Goal: Find specific page/section: Find specific page/section

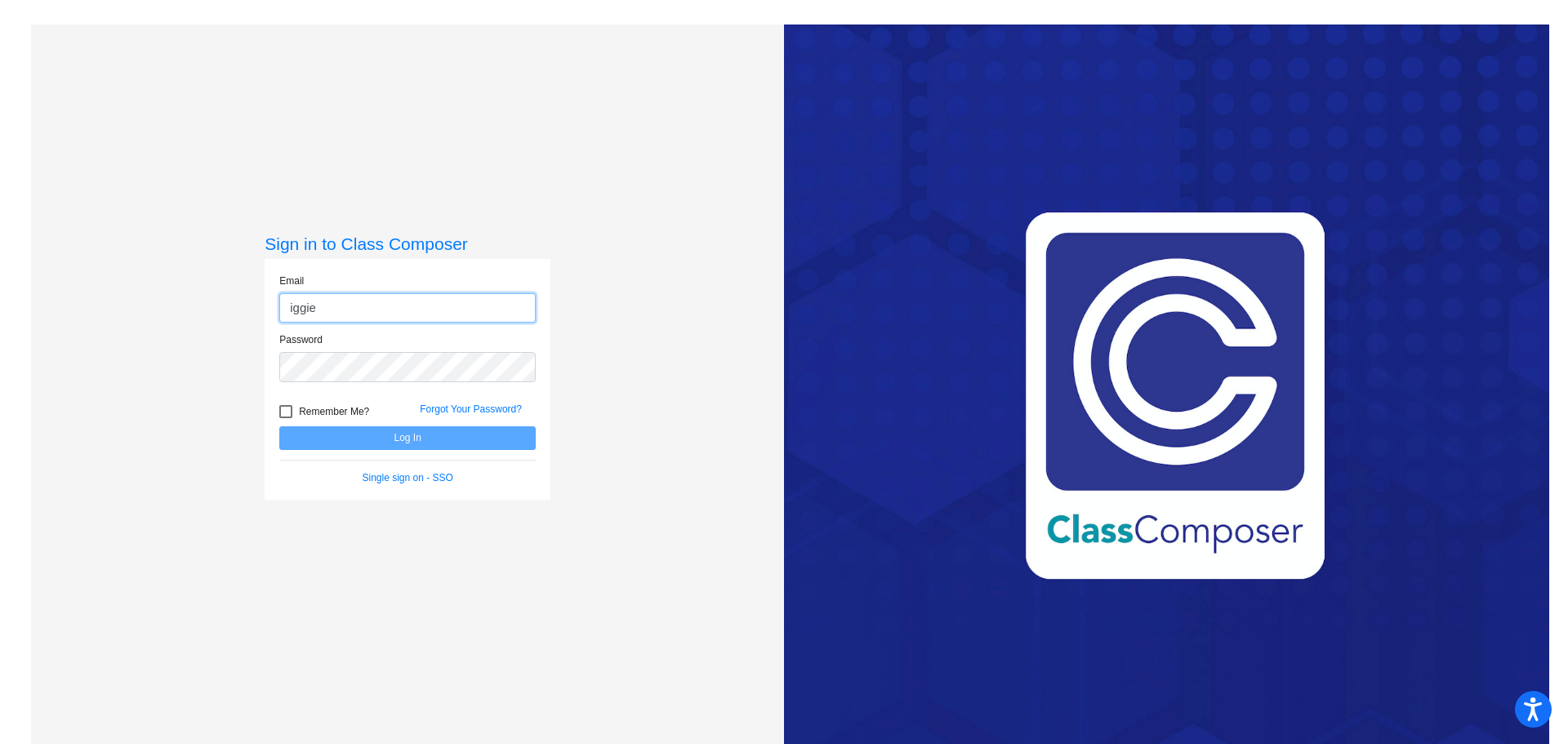
type input "[EMAIL_ADDRESS][PERSON_NAME][PERSON_NAME][DOMAIN_NAME]"
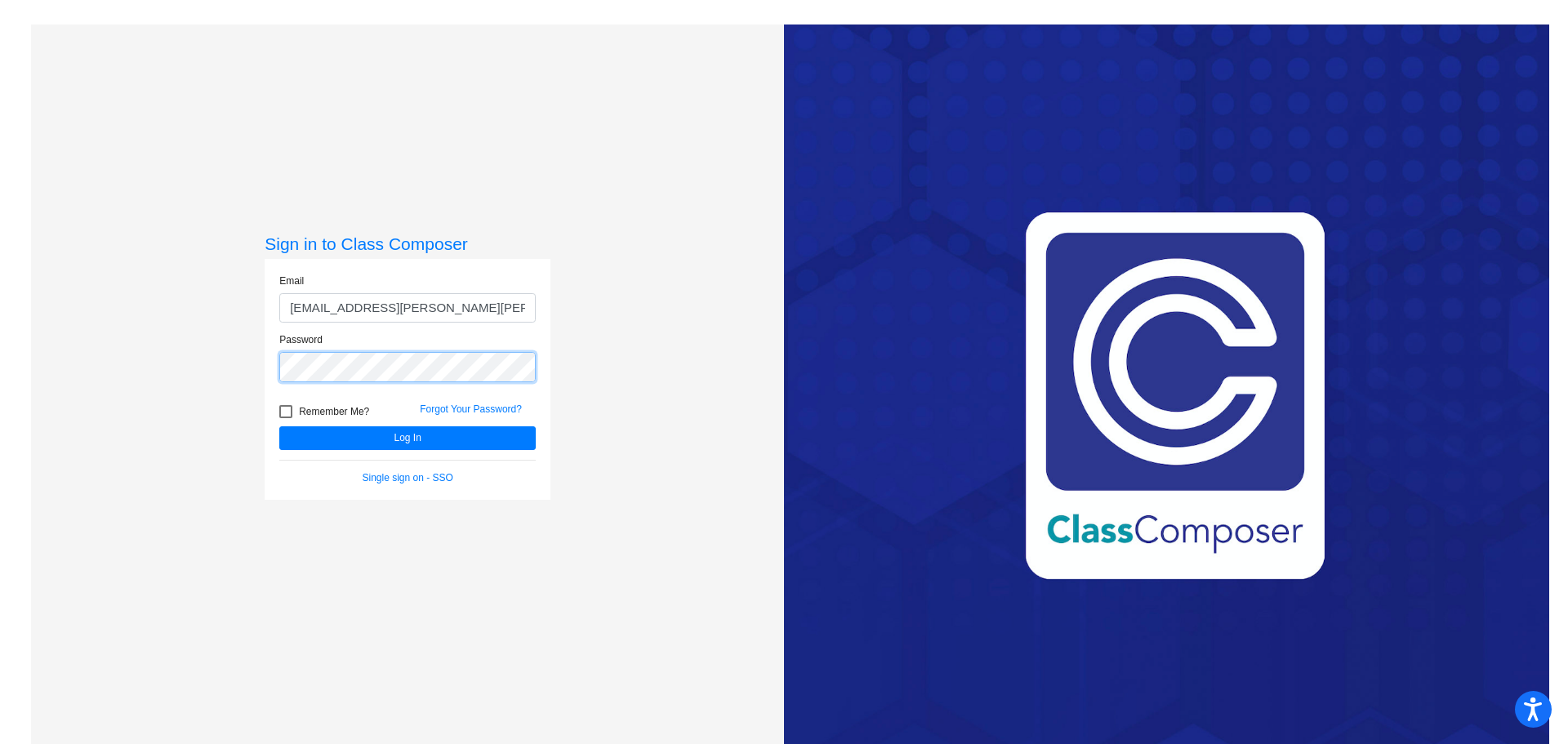
click at [279, 426] on button "Log In" at bounding box center [407, 438] width 257 height 24
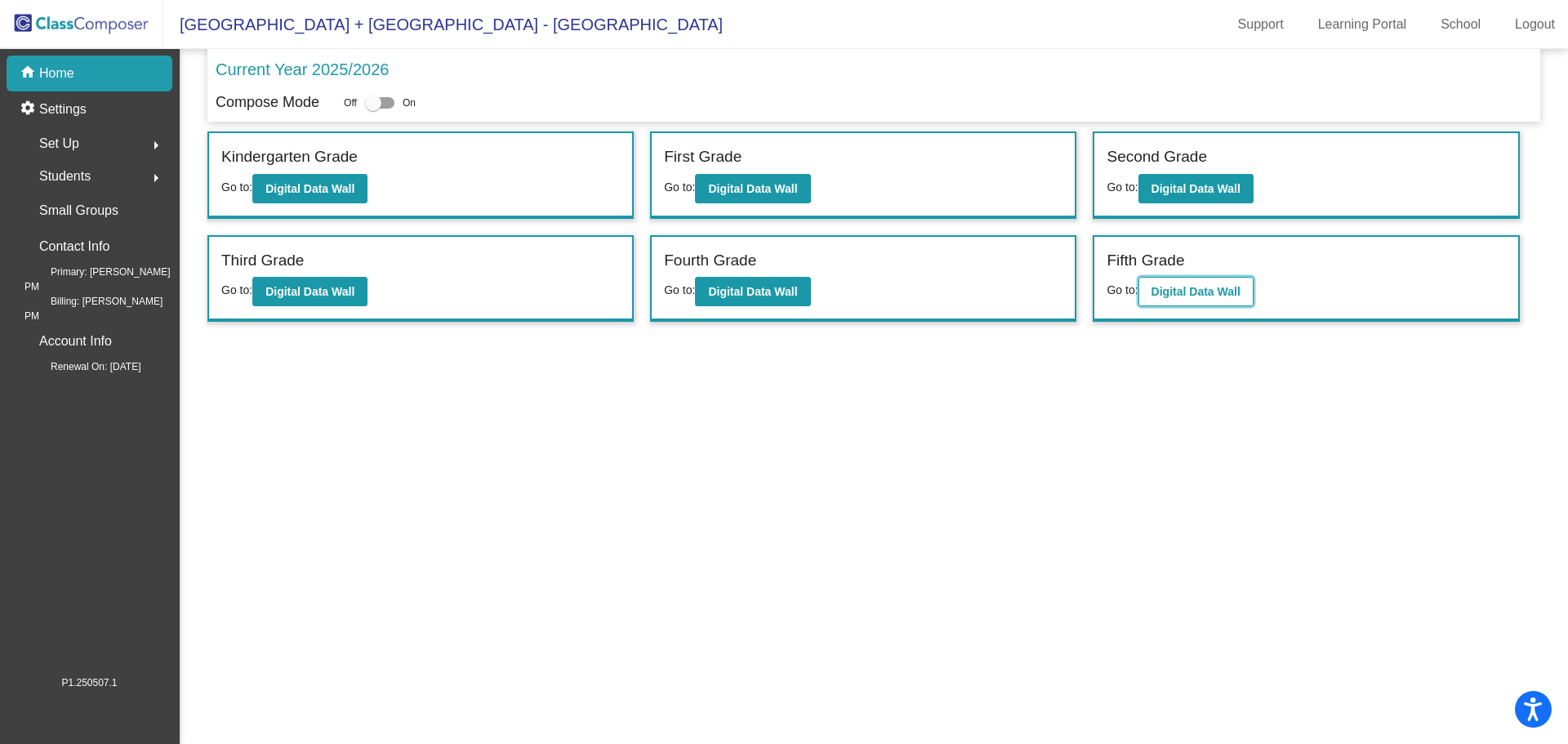
click at [1215, 287] on b "Digital Data Wall" at bounding box center [1196, 291] width 89 height 13
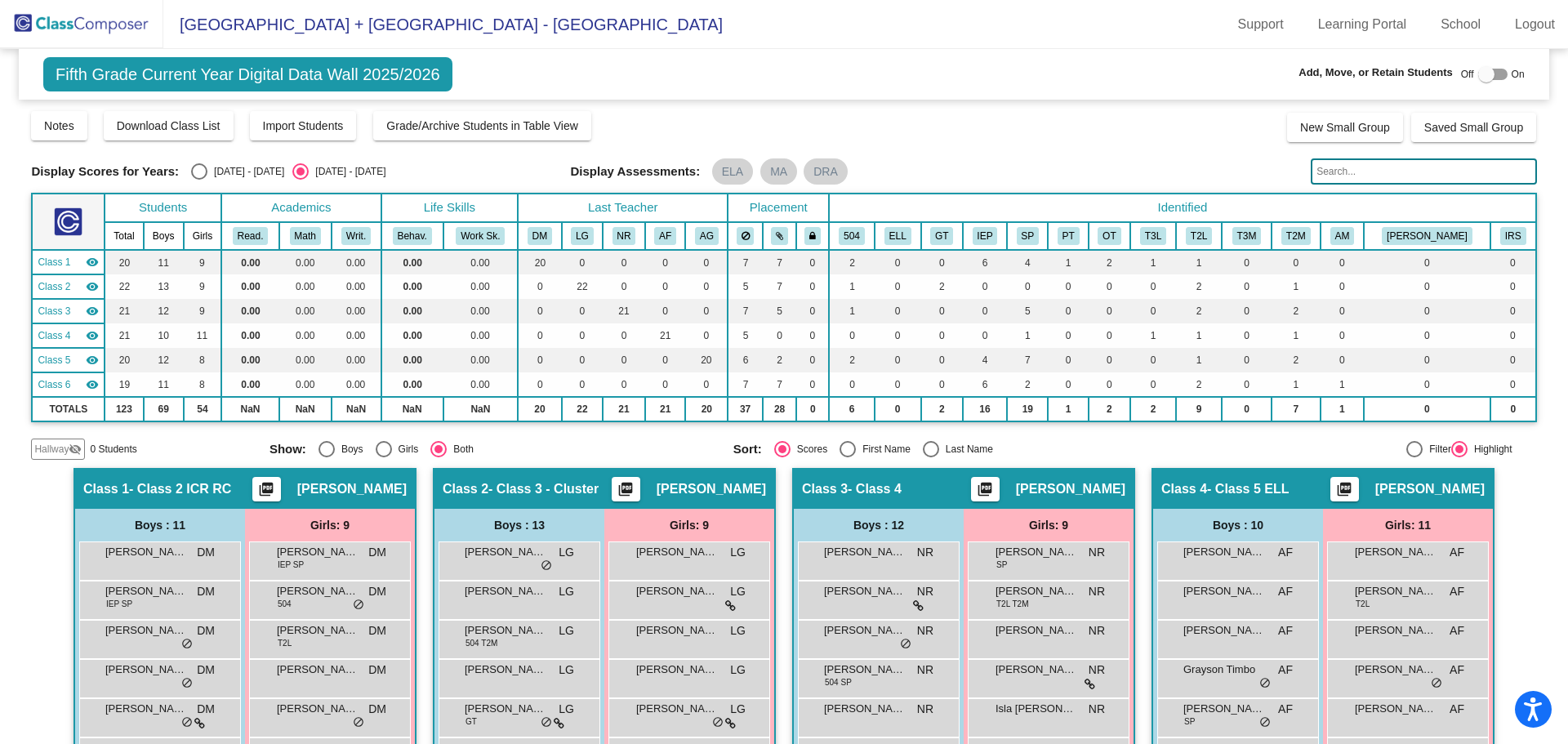
click at [1338, 166] on input "text" at bounding box center [1422, 171] width 225 height 27
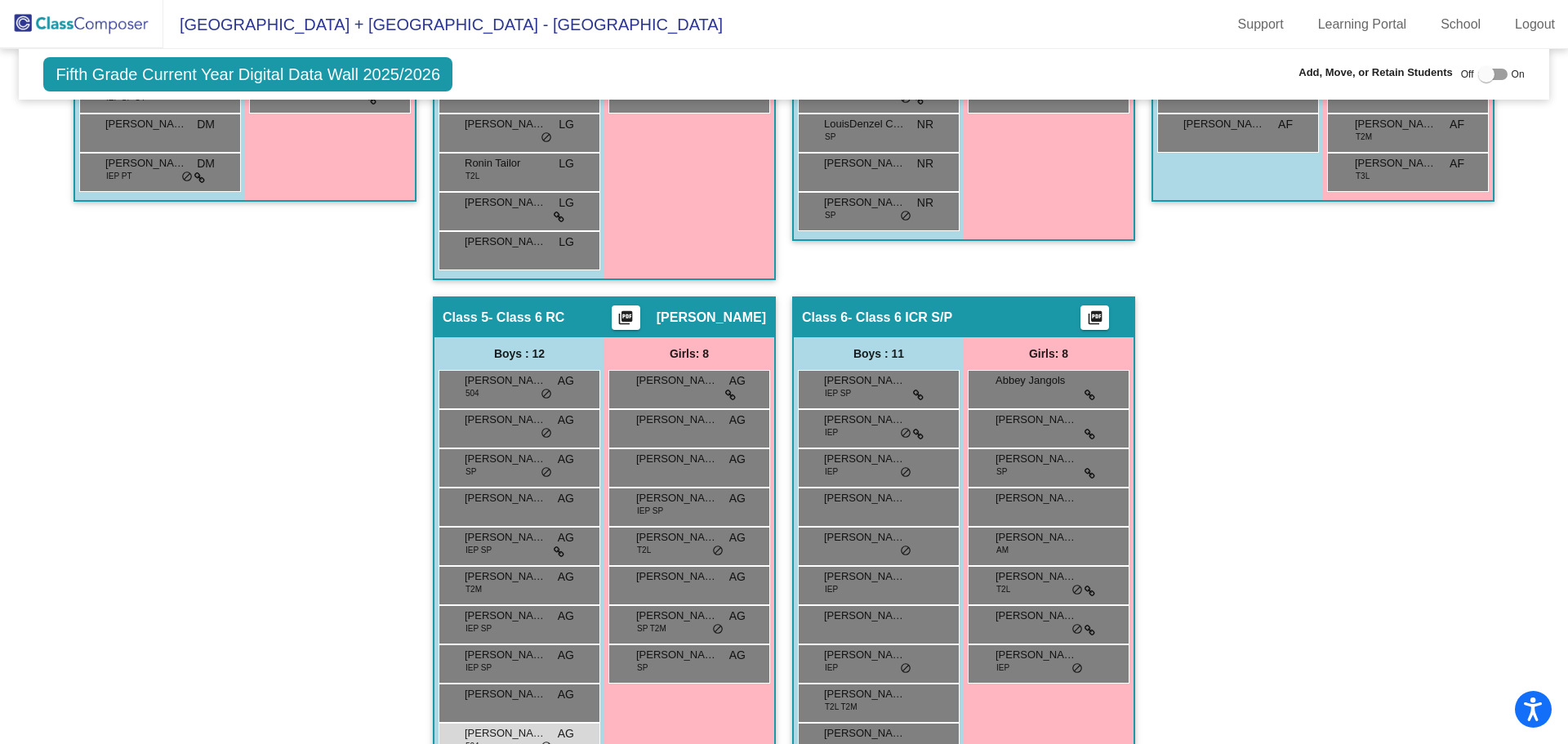
scroll to position [903, 0]
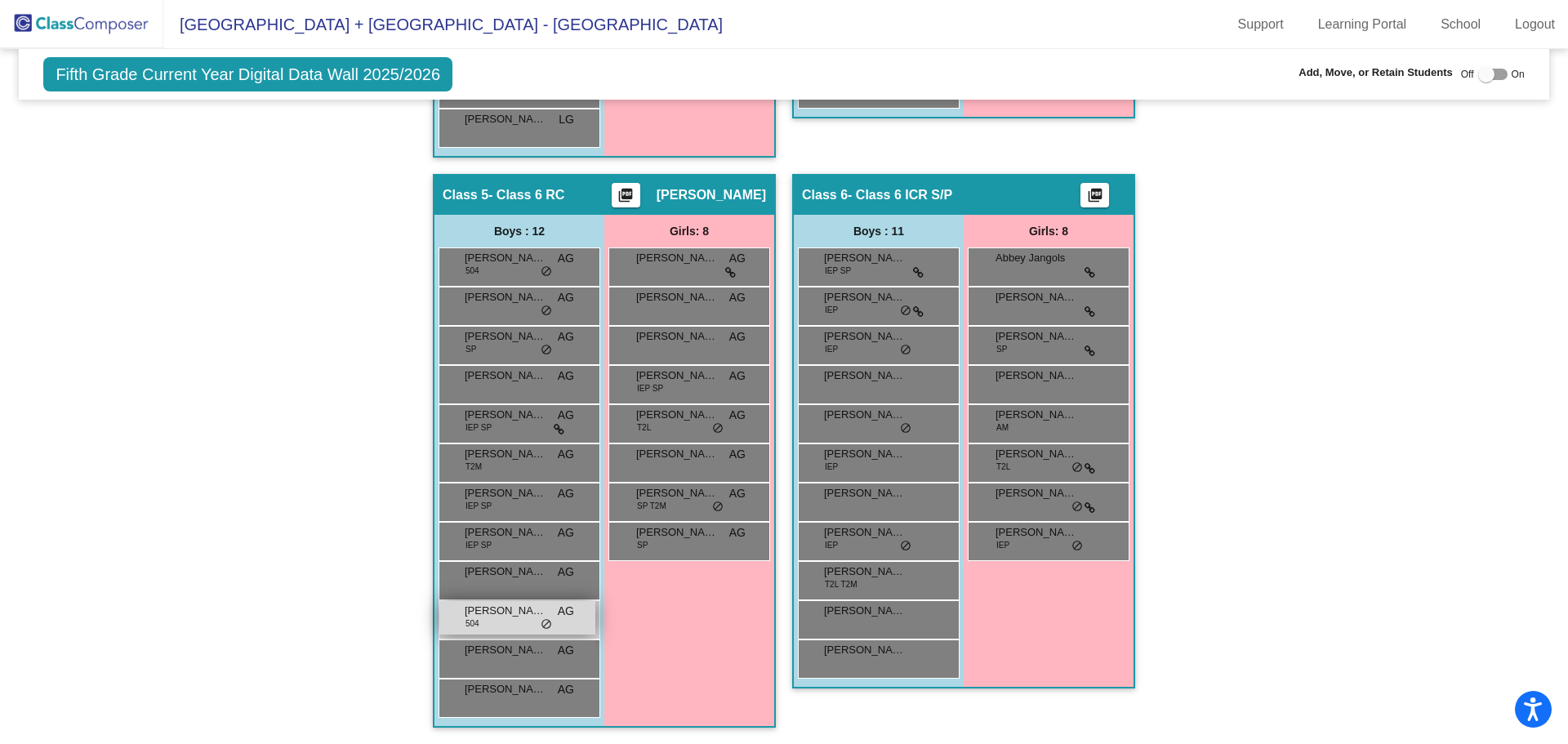
click at [488, 632] on div "[PERSON_NAME] 504 AG lock do_not_disturb_alt" at bounding box center [517, 617] width 156 height 33
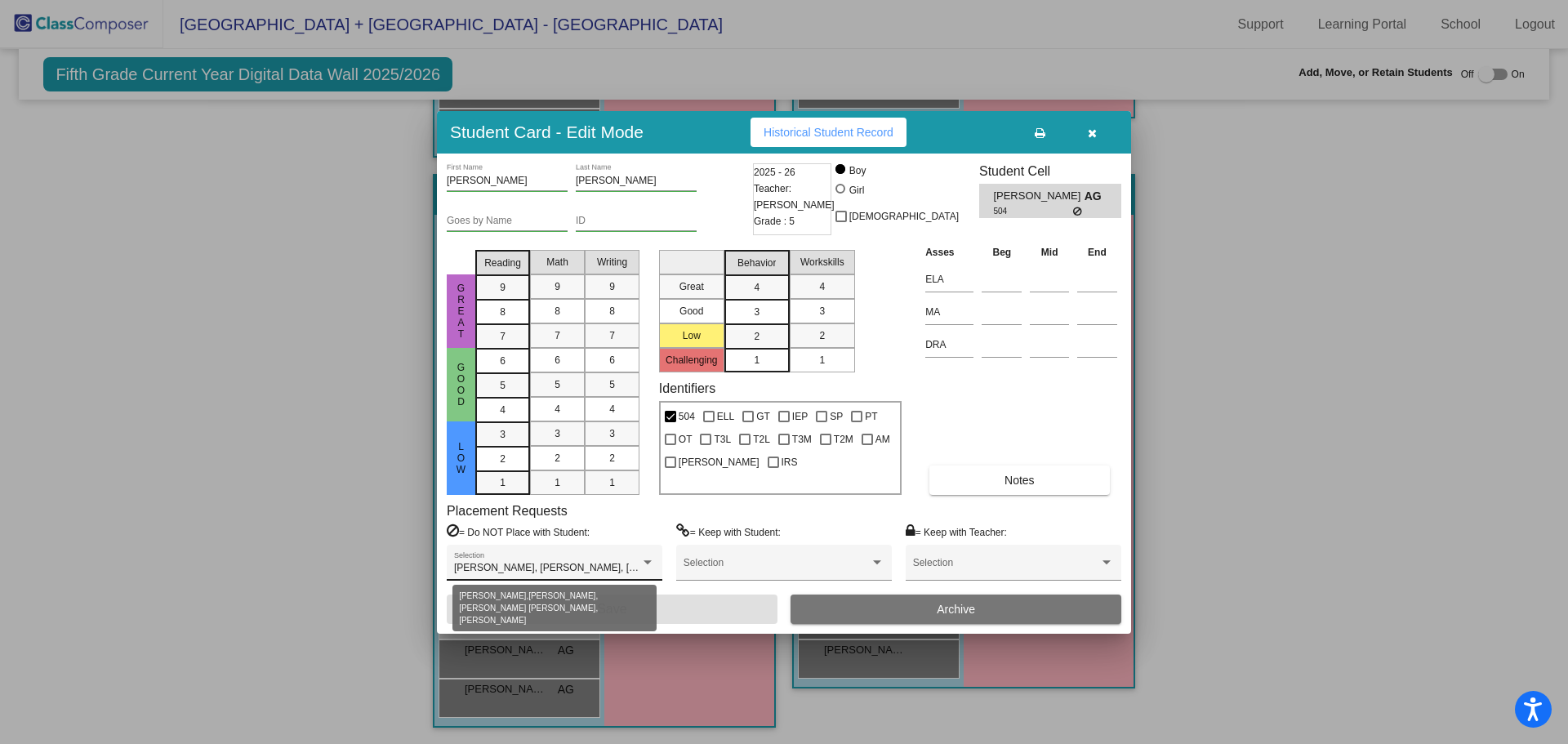
click at [645, 559] on div at bounding box center [647, 562] width 15 height 11
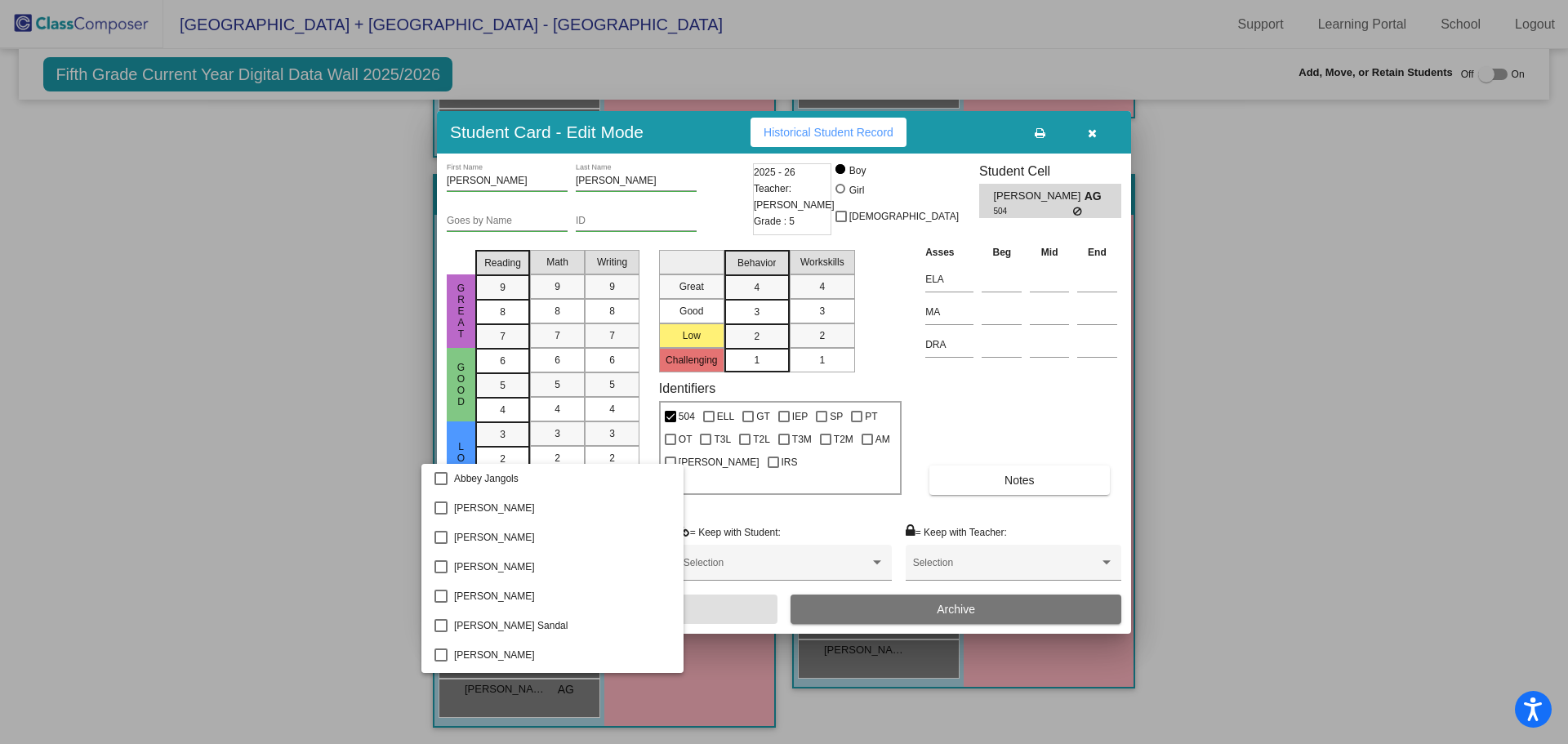
scroll to position [1263, 0]
click at [282, 510] on div at bounding box center [784, 372] width 1568 height 744
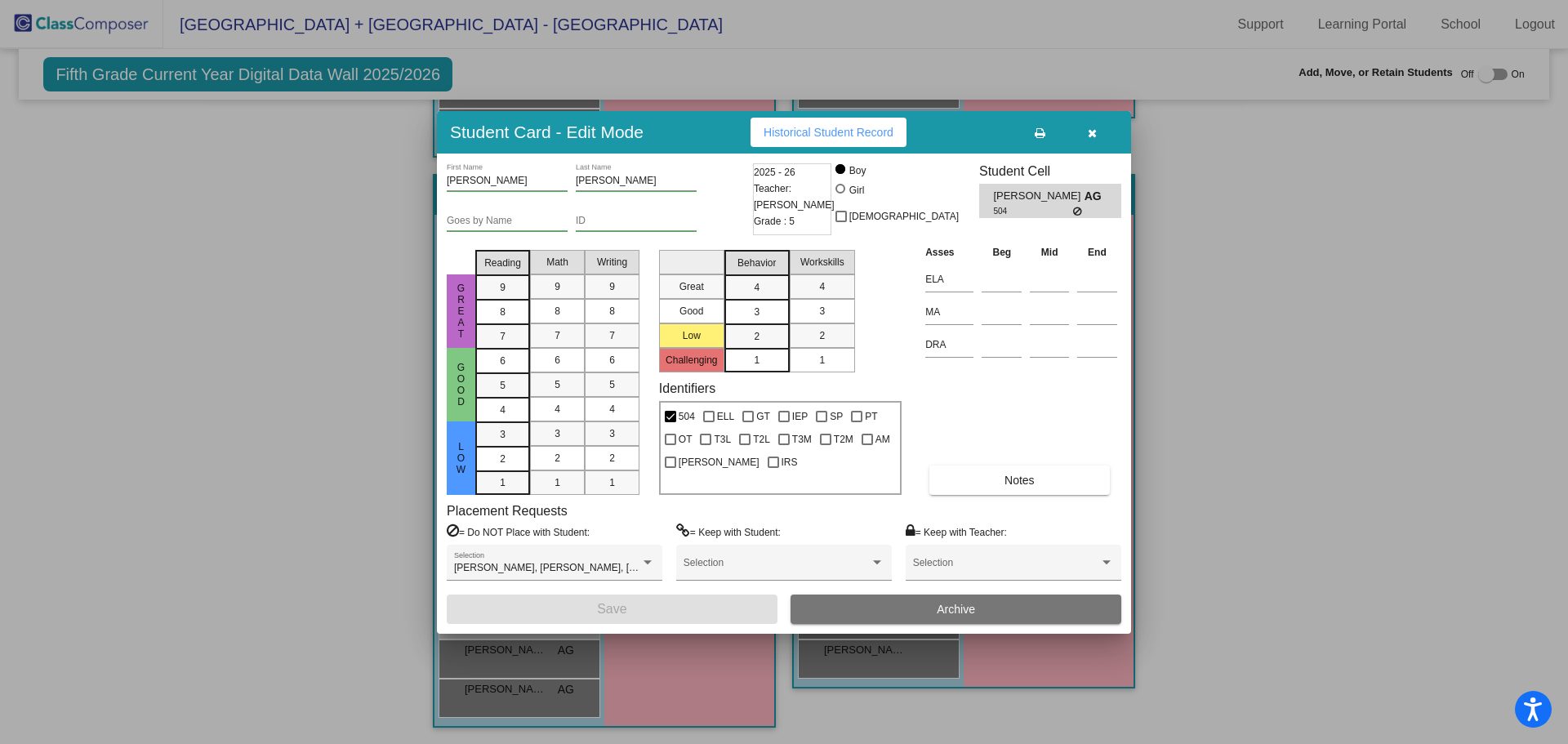
click at [1088, 131] on icon "button" at bounding box center [1092, 133] width 9 height 11
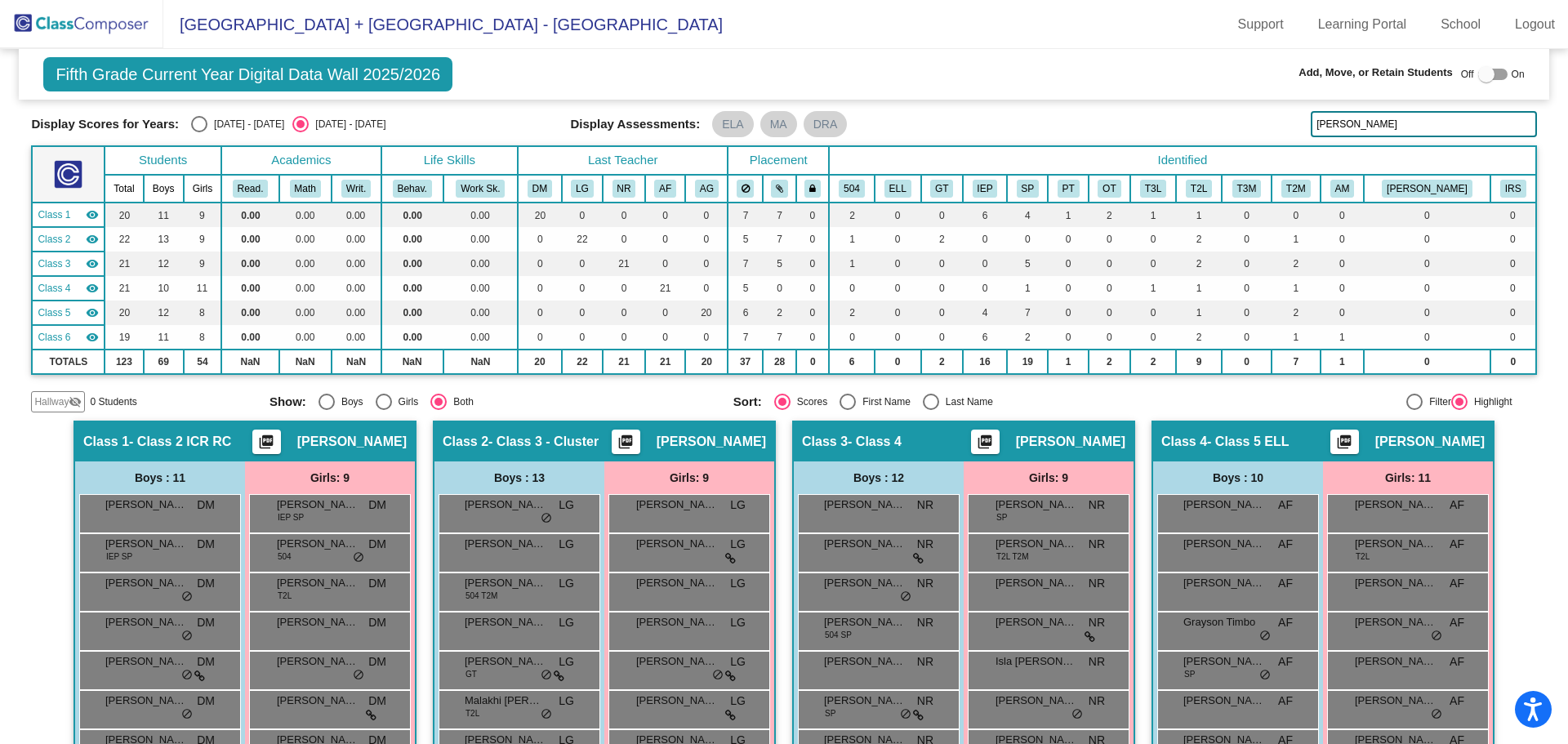
scroll to position [0, 0]
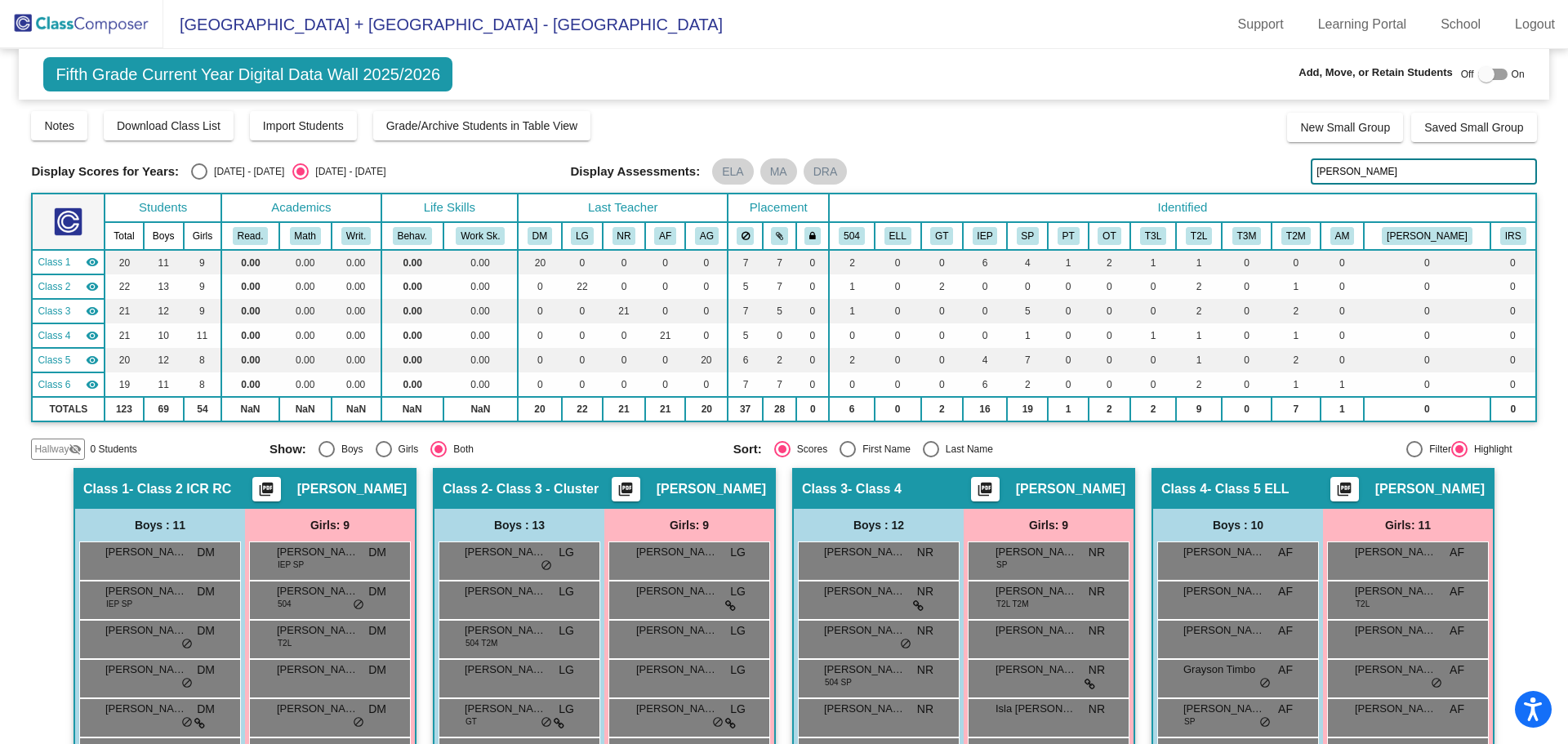
drag, startPoint x: 1370, startPoint y: 164, endPoint x: 1216, endPoint y: 165, distance: 154.0
click at [1216, 165] on div "Display Scores for Years: [DATE] - [DATE] [DATE] - [DATE] Display Assessments: …" at bounding box center [783, 171] width 1505 height 27
click at [1358, 171] on input "zawa" at bounding box center [1422, 171] width 225 height 27
type input "z"
click at [1346, 167] on input "rege" at bounding box center [1422, 171] width 225 height 27
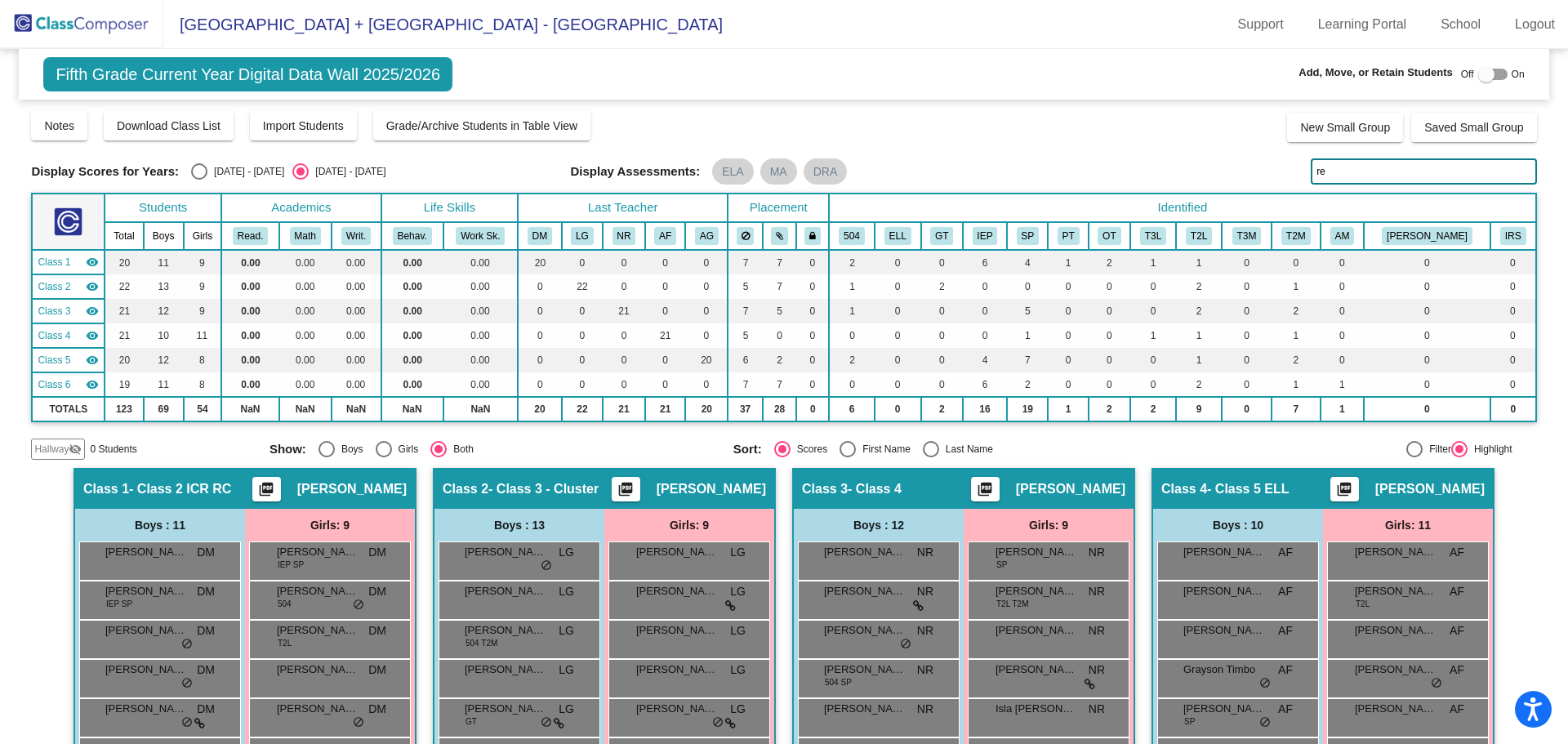
type input "r"
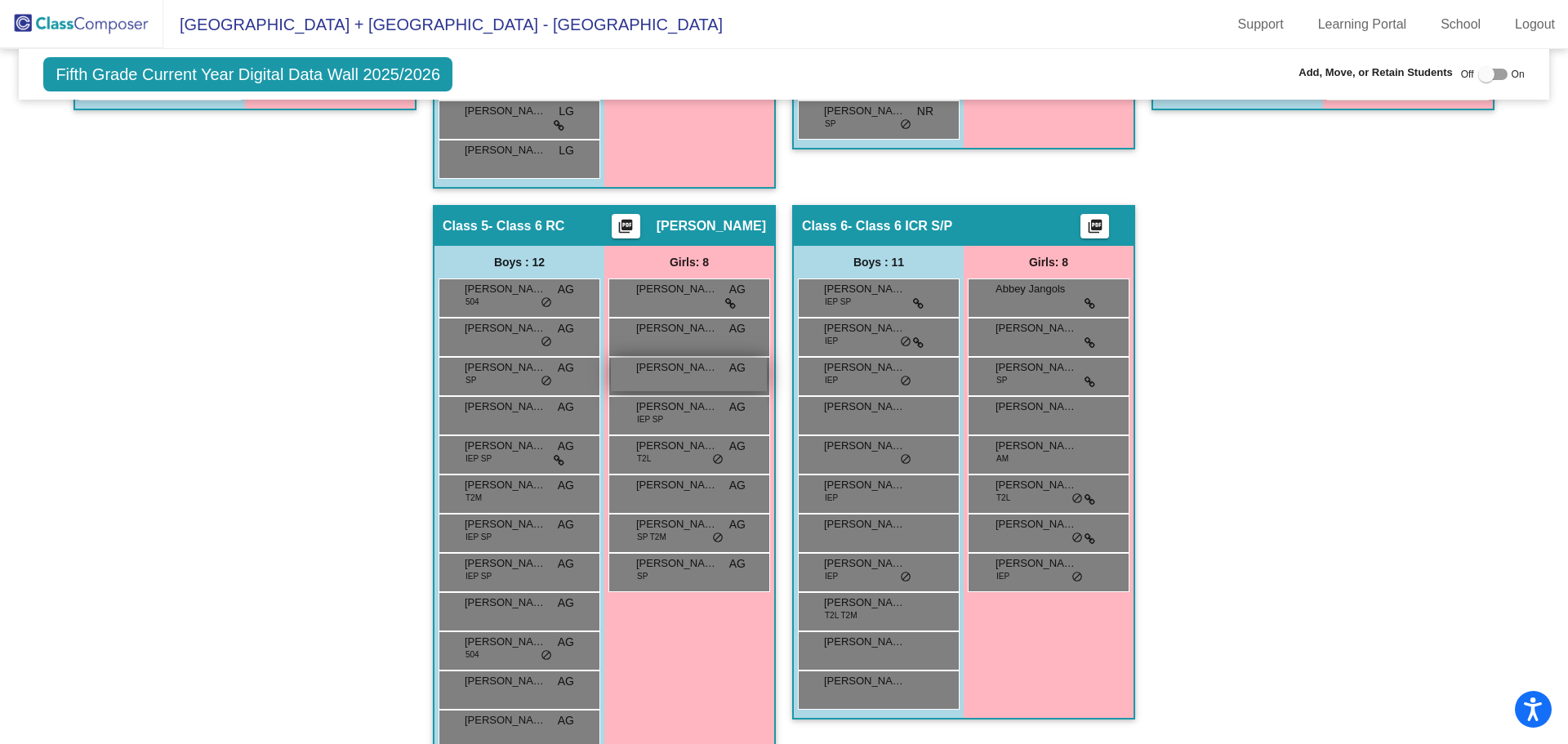
scroll to position [903, 0]
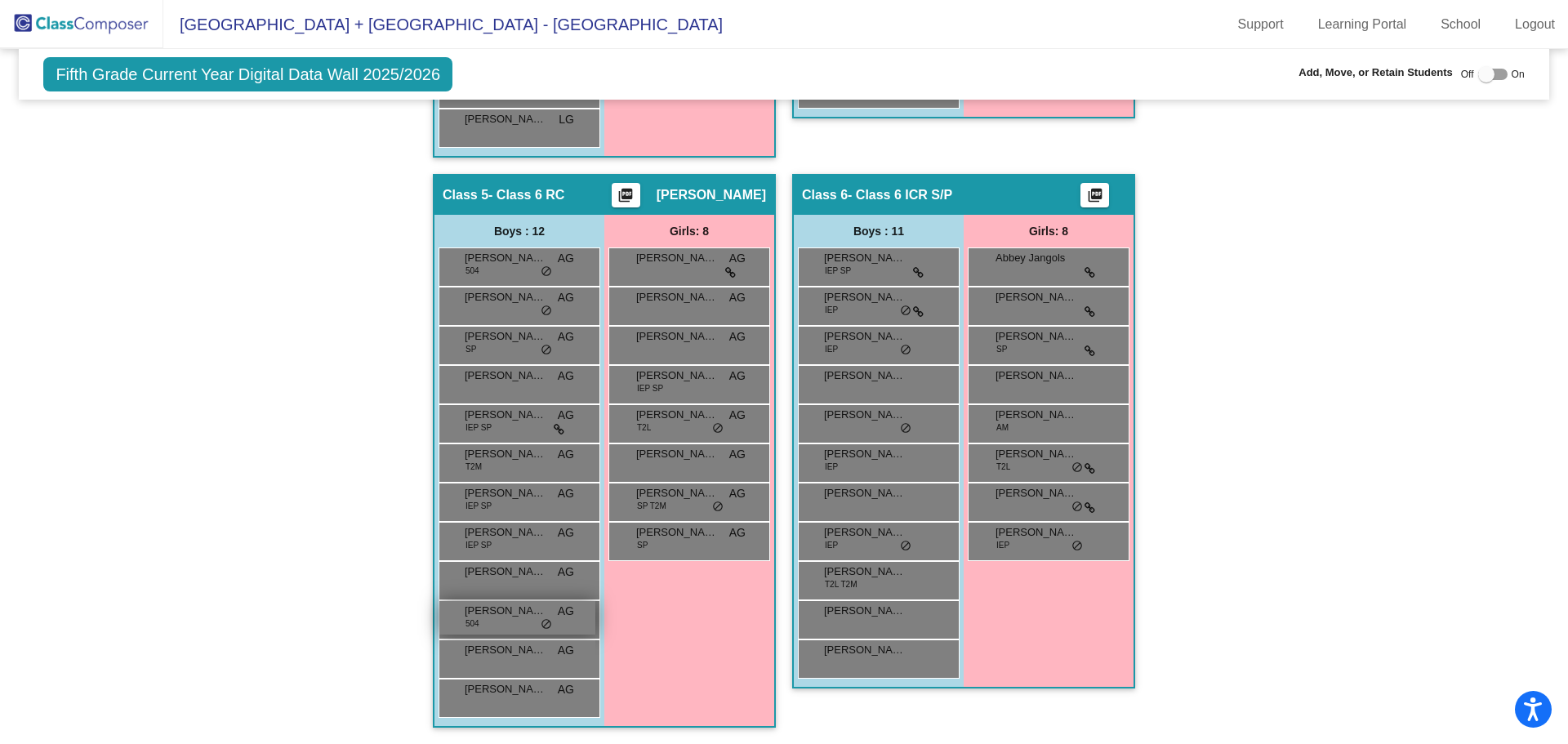
click at [506, 615] on span "[PERSON_NAME]" at bounding box center [505, 610] width 81 height 16
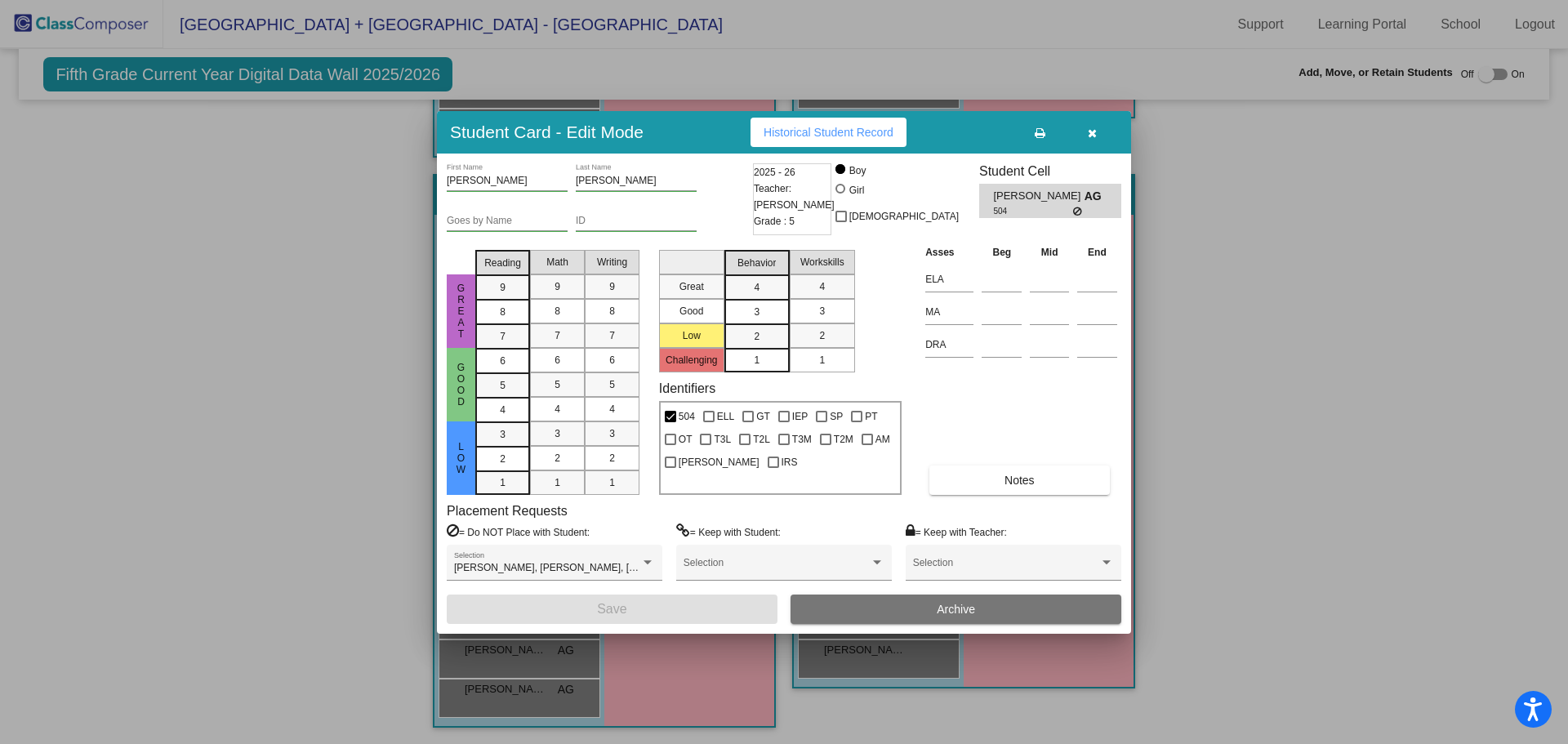
click at [299, 517] on div at bounding box center [784, 372] width 1568 height 744
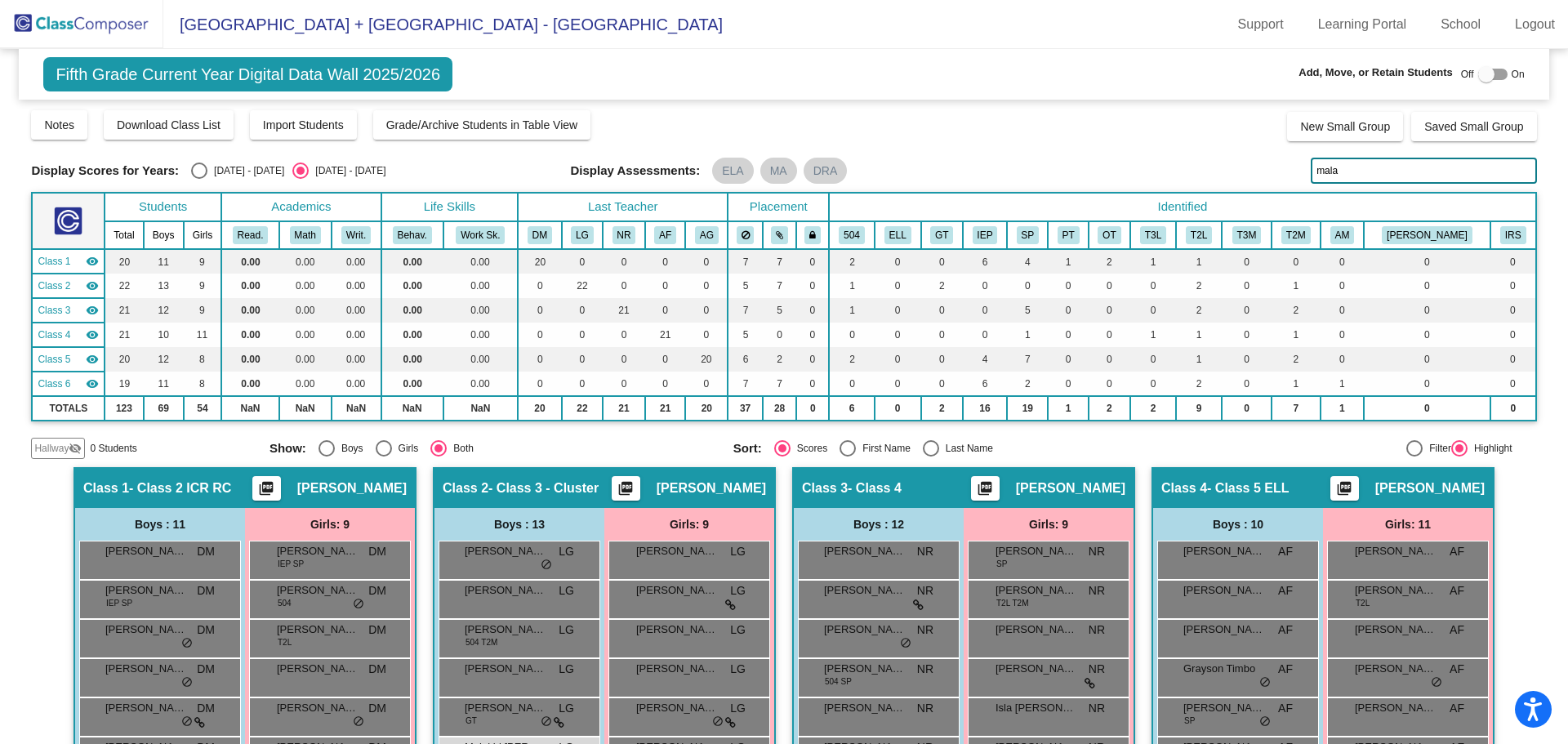
scroll to position [0, 0]
drag, startPoint x: 1344, startPoint y: 172, endPoint x: 1274, endPoint y: 176, distance: 70.1
click at [1274, 176] on div "Display Scores for Years: [DATE] - [DATE] [DATE] - [DATE] Display Assessments: …" at bounding box center [783, 171] width 1505 height 27
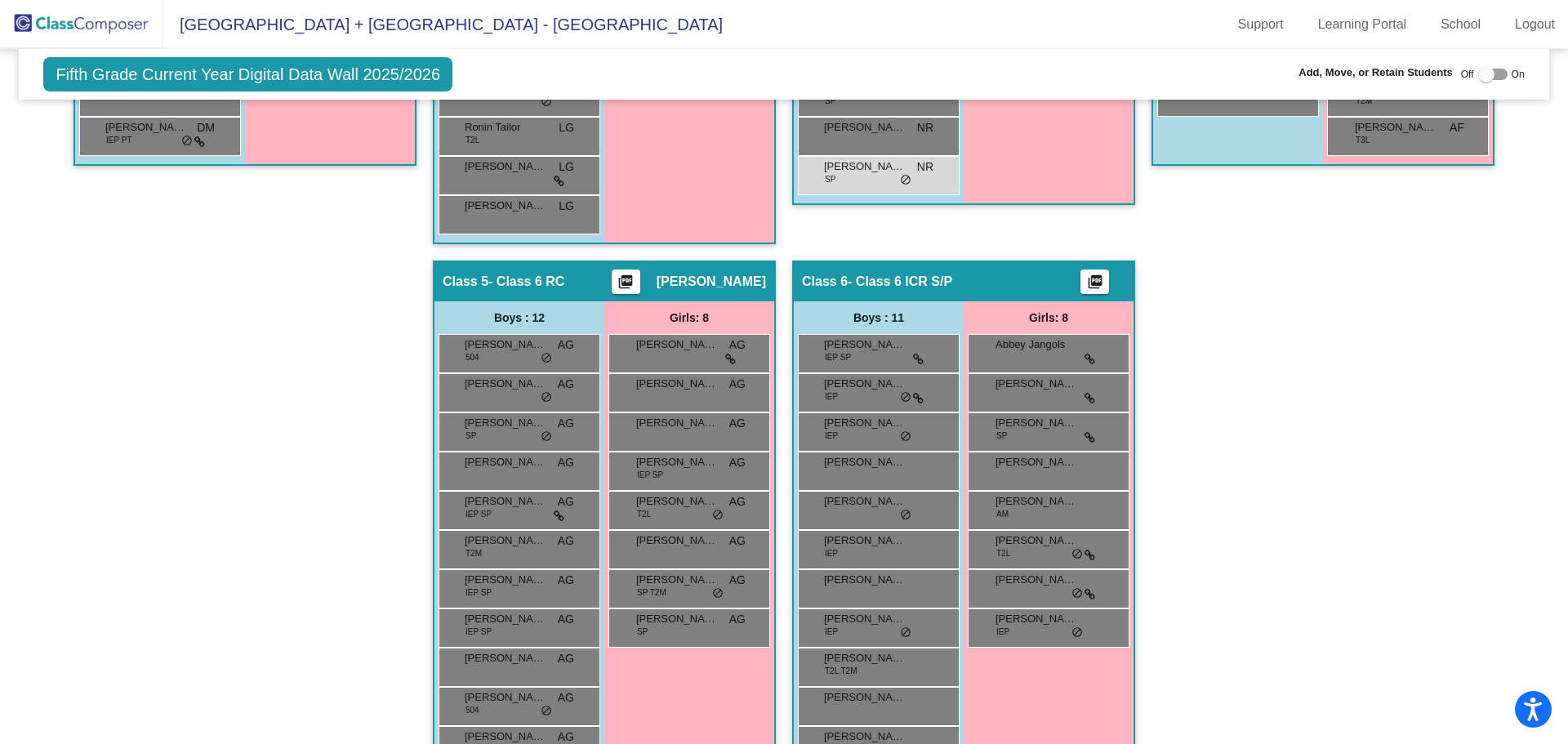
scroll to position [903, 0]
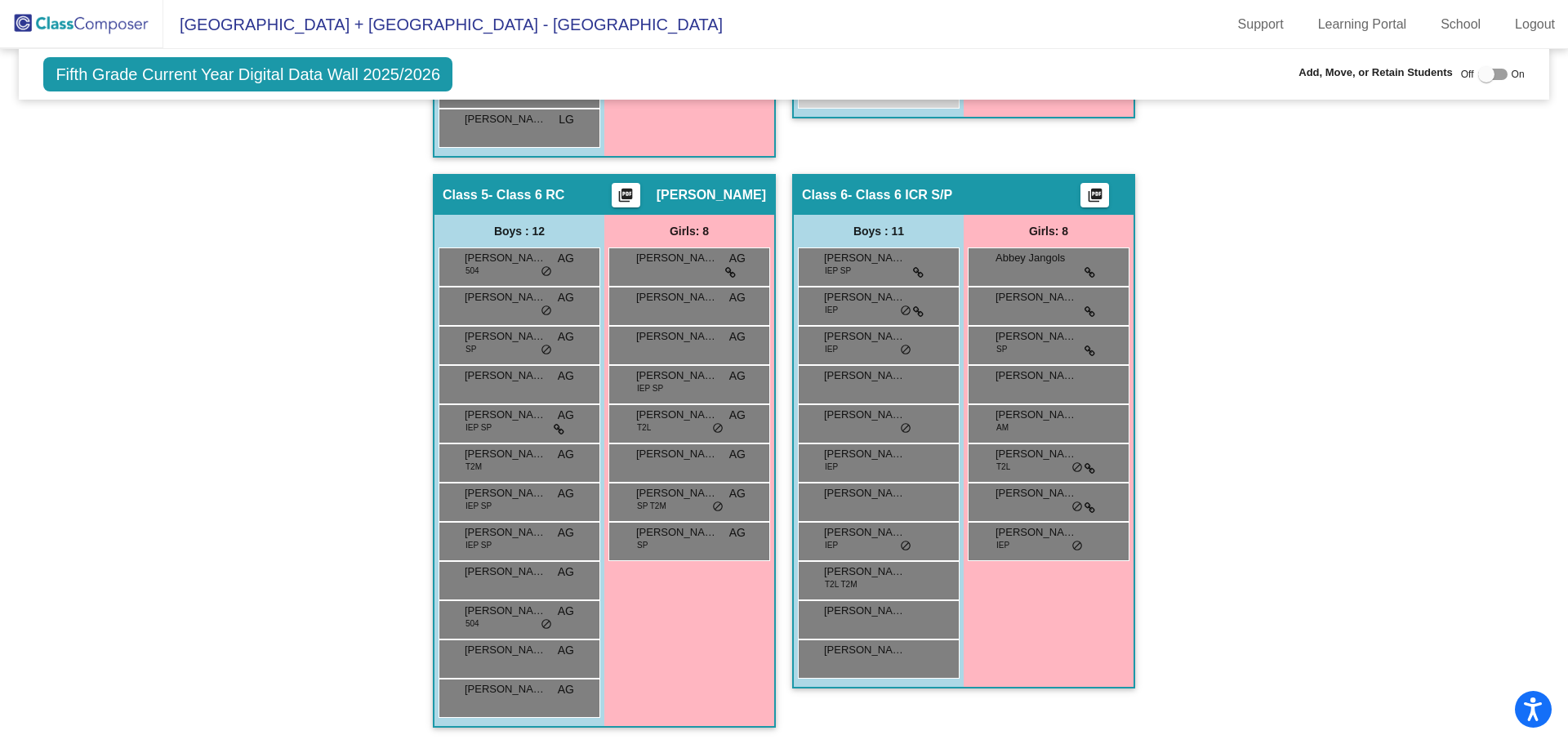
type input "[PERSON_NAME]"
click at [1488, 75] on div at bounding box center [1493, 74] width 29 height 11
checkbox input "true"
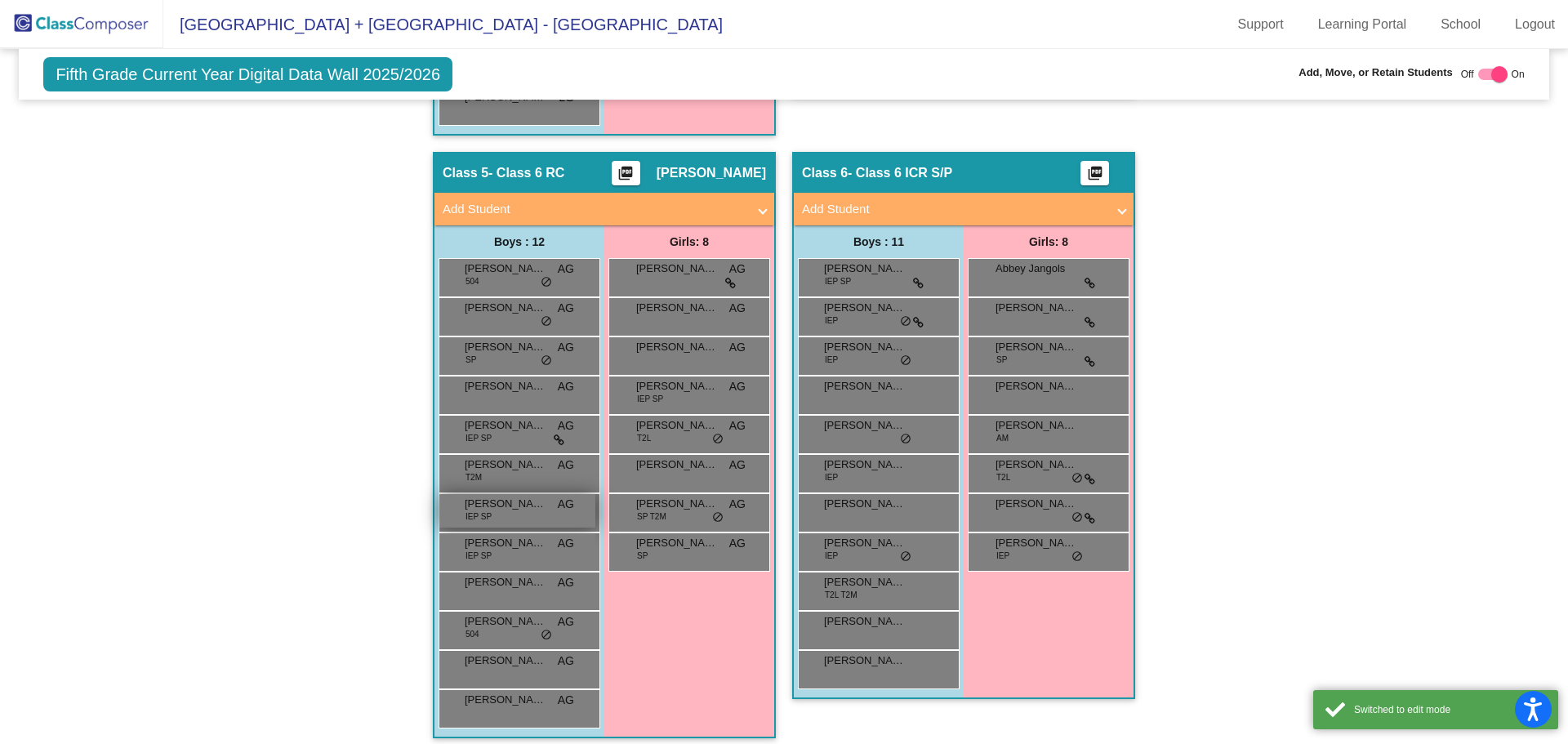
scroll to position [968, 0]
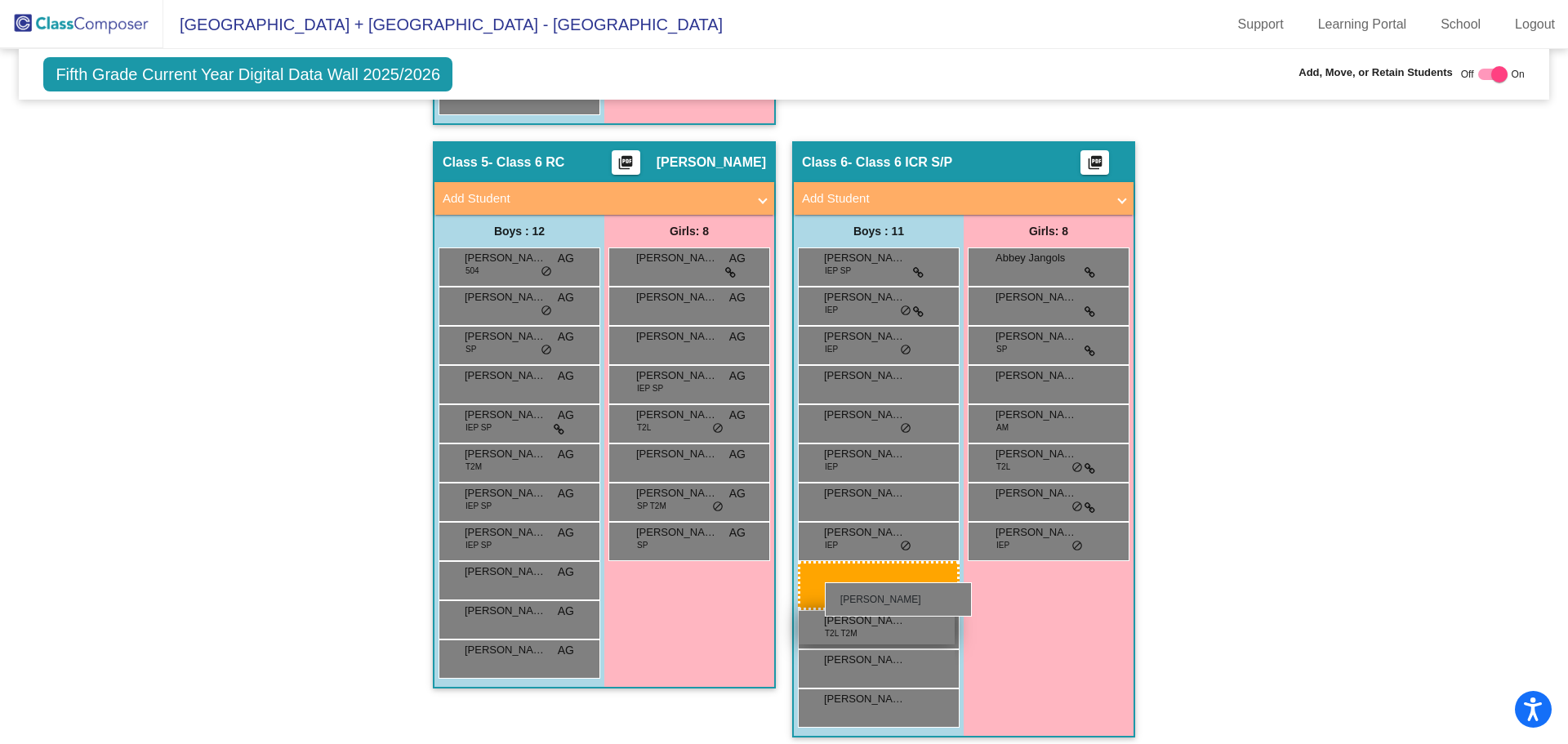
drag, startPoint x: 502, startPoint y: 624, endPoint x: 821, endPoint y: 580, distance: 322.0
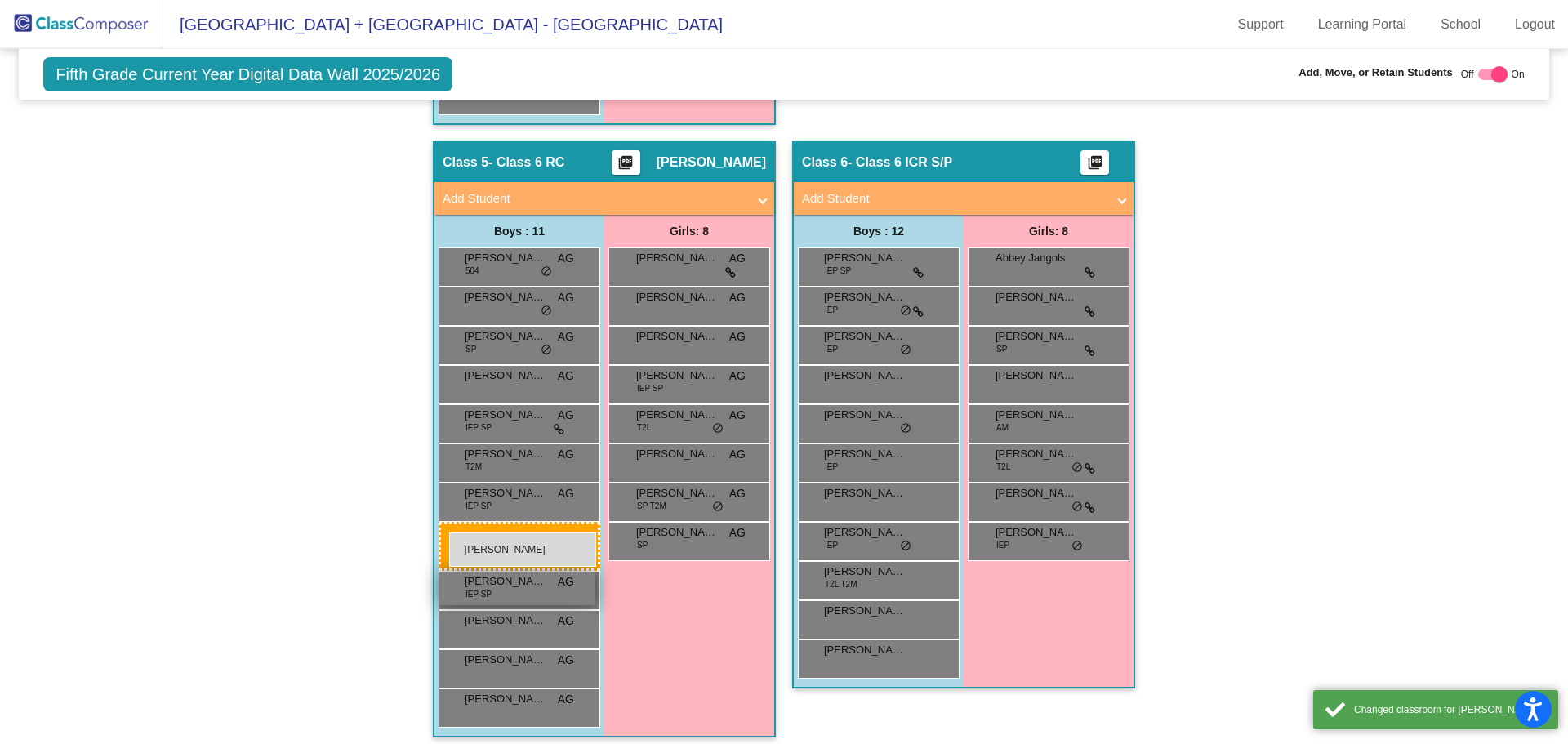
drag, startPoint x: 878, startPoint y: 613, endPoint x: 448, endPoint y: 532, distance: 437.6
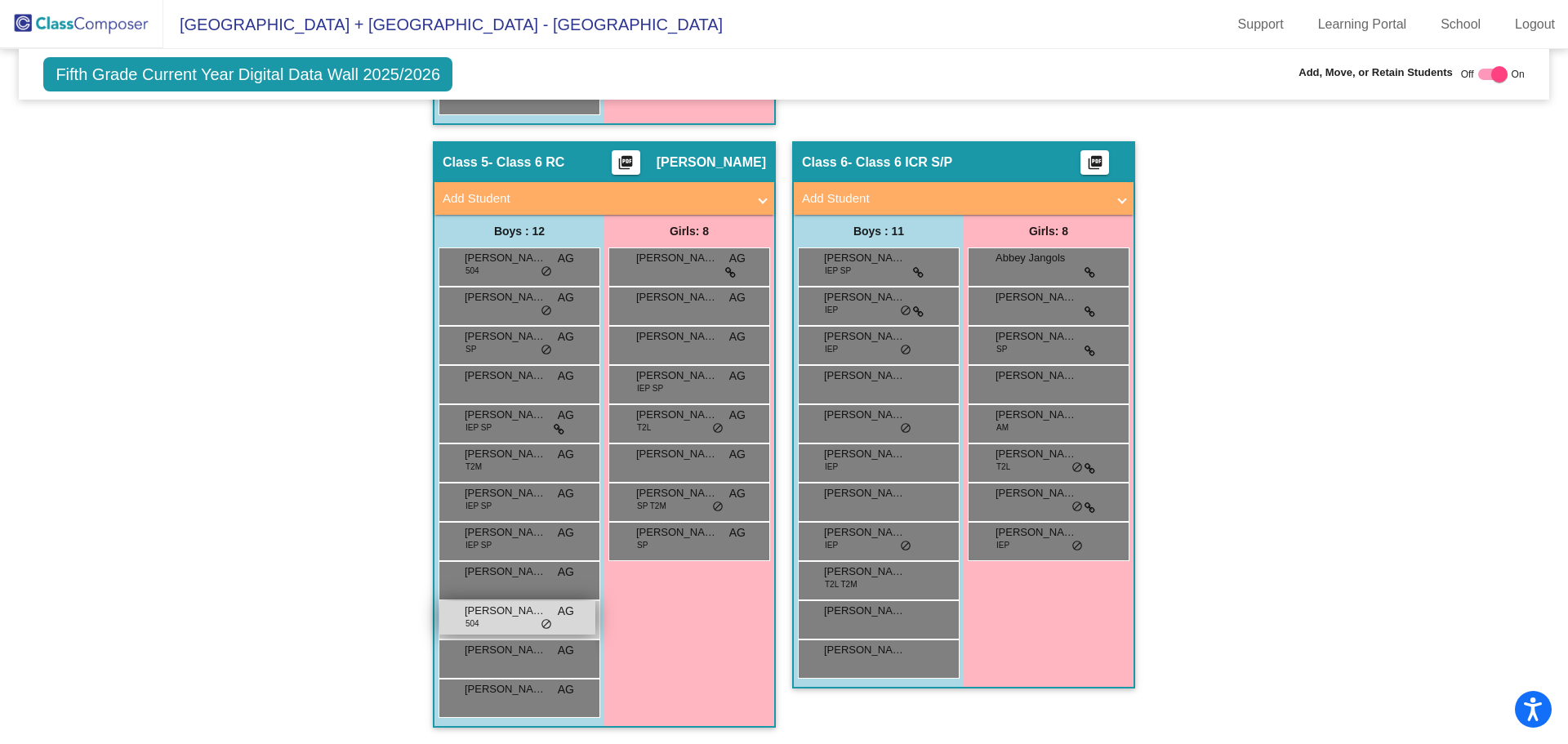
click at [511, 614] on span "[PERSON_NAME]" at bounding box center [505, 610] width 81 height 16
